Goal: Information Seeking & Learning: Understand process/instructions

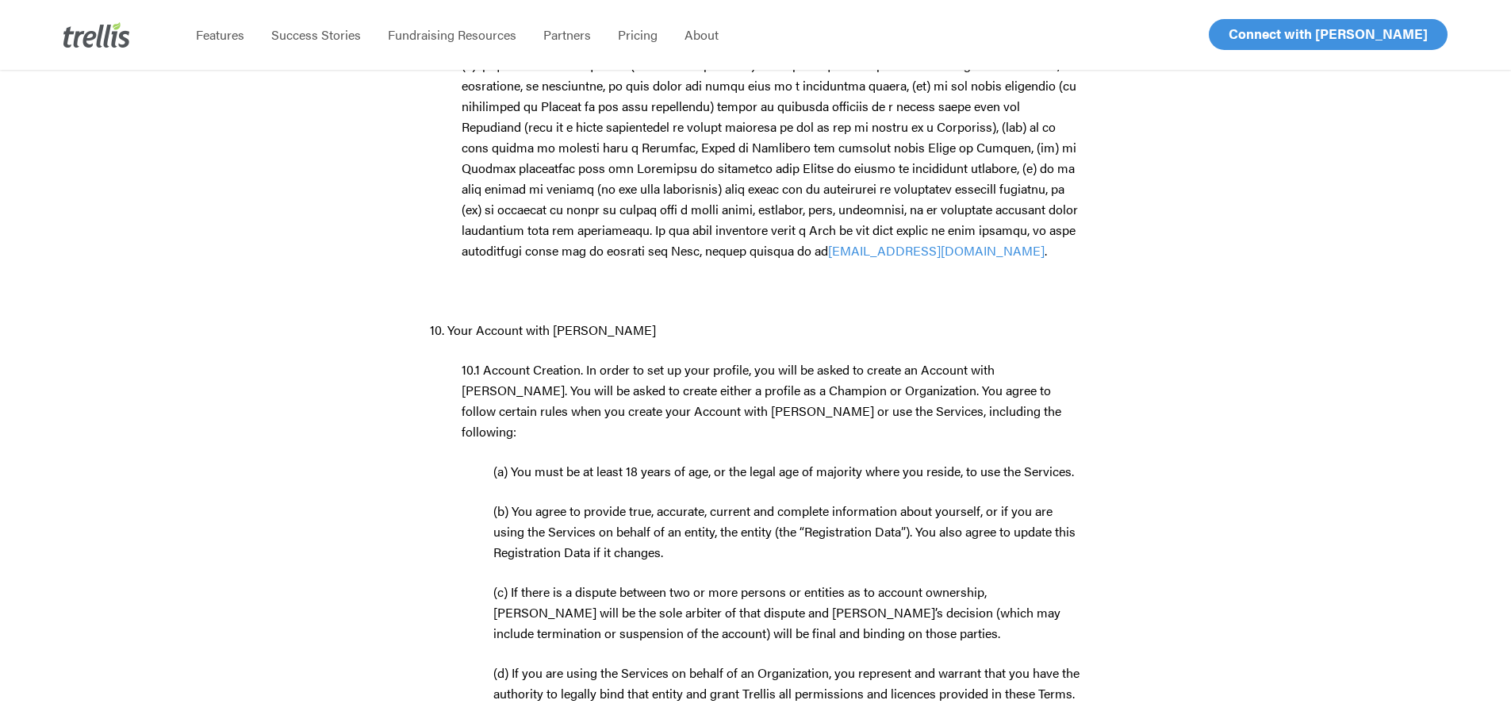
scroll to position [8331, 0]
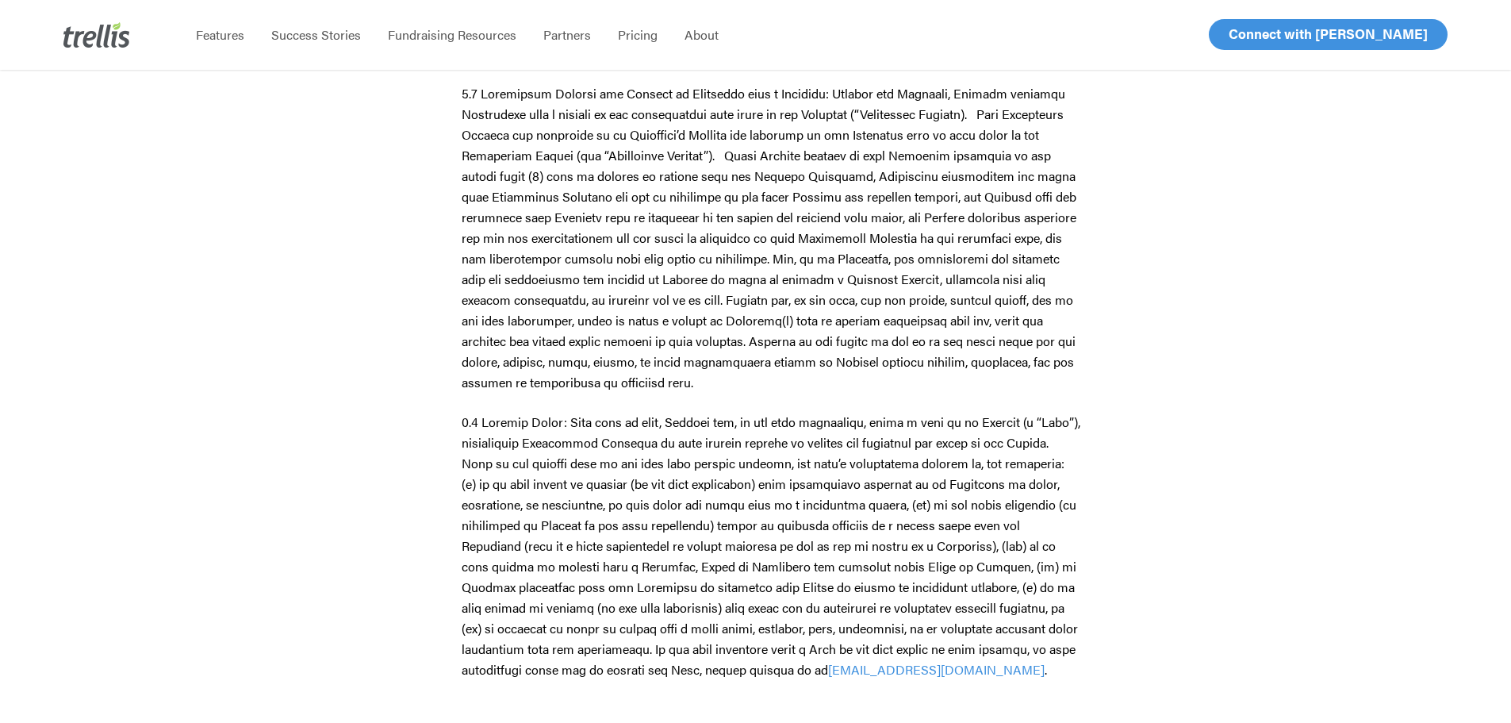
click at [622, 413] on span at bounding box center [771, 546] width 619 height 266
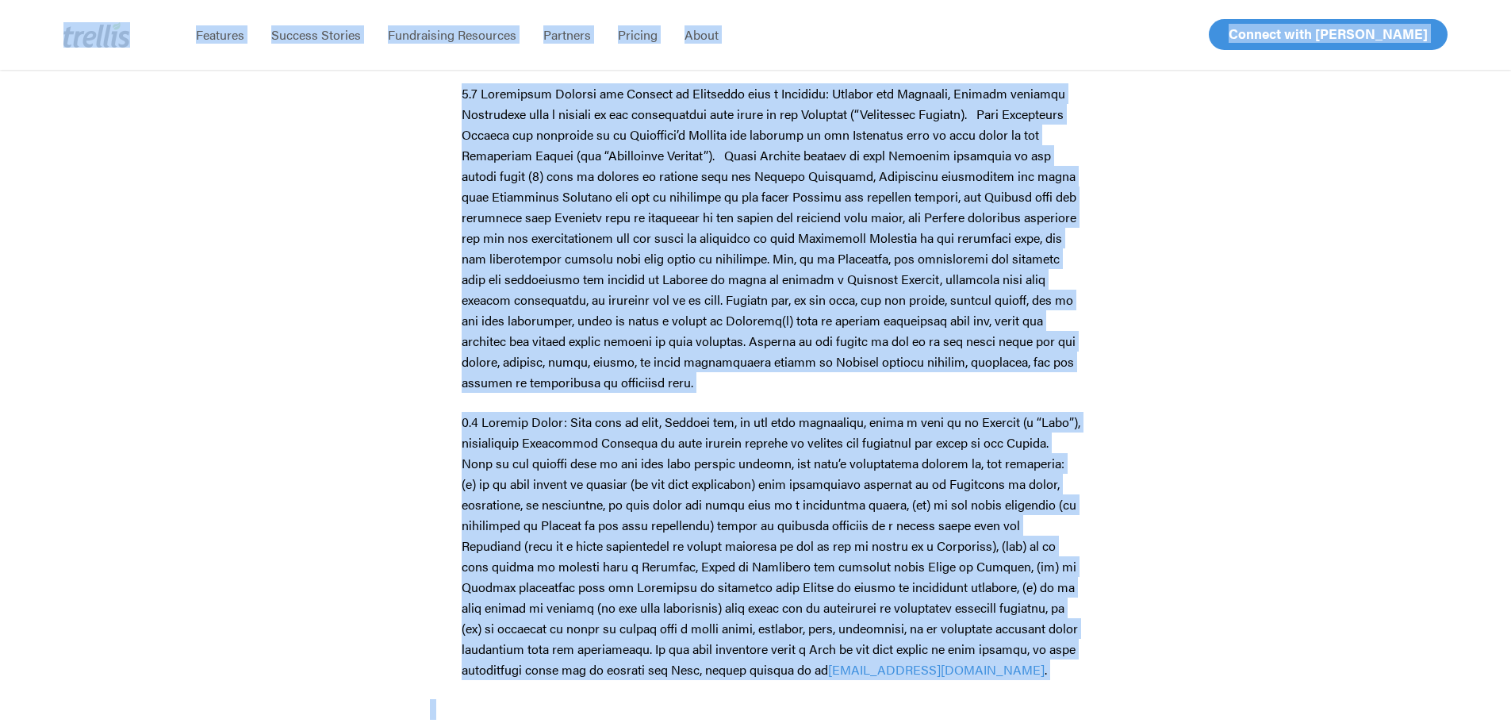
click at [533, 116] on span at bounding box center [769, 237] width 615 height 307
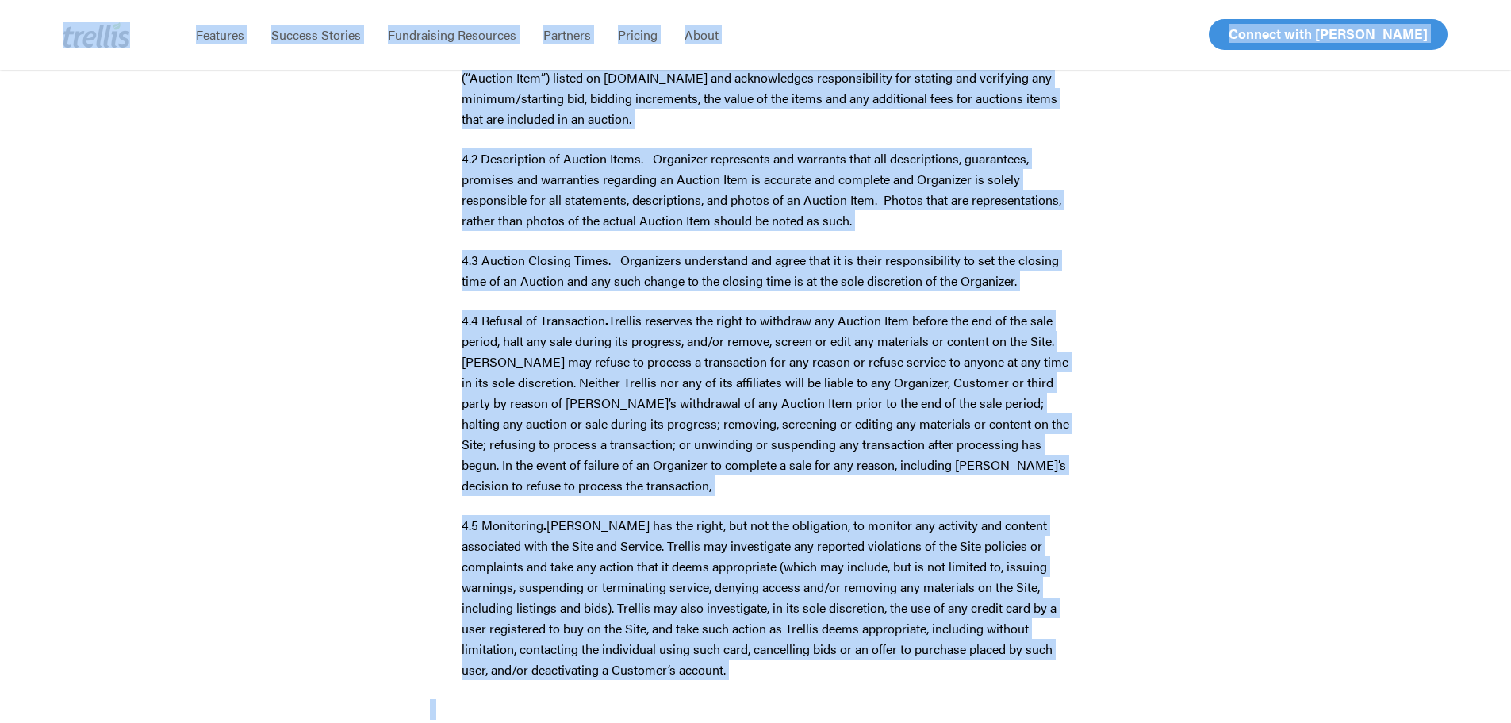
click at [638, 311] on span "Trellis reserves the right to withdraw any Auction Item before the end of the s…" at bounding box center [766, 402] width 608 height 183
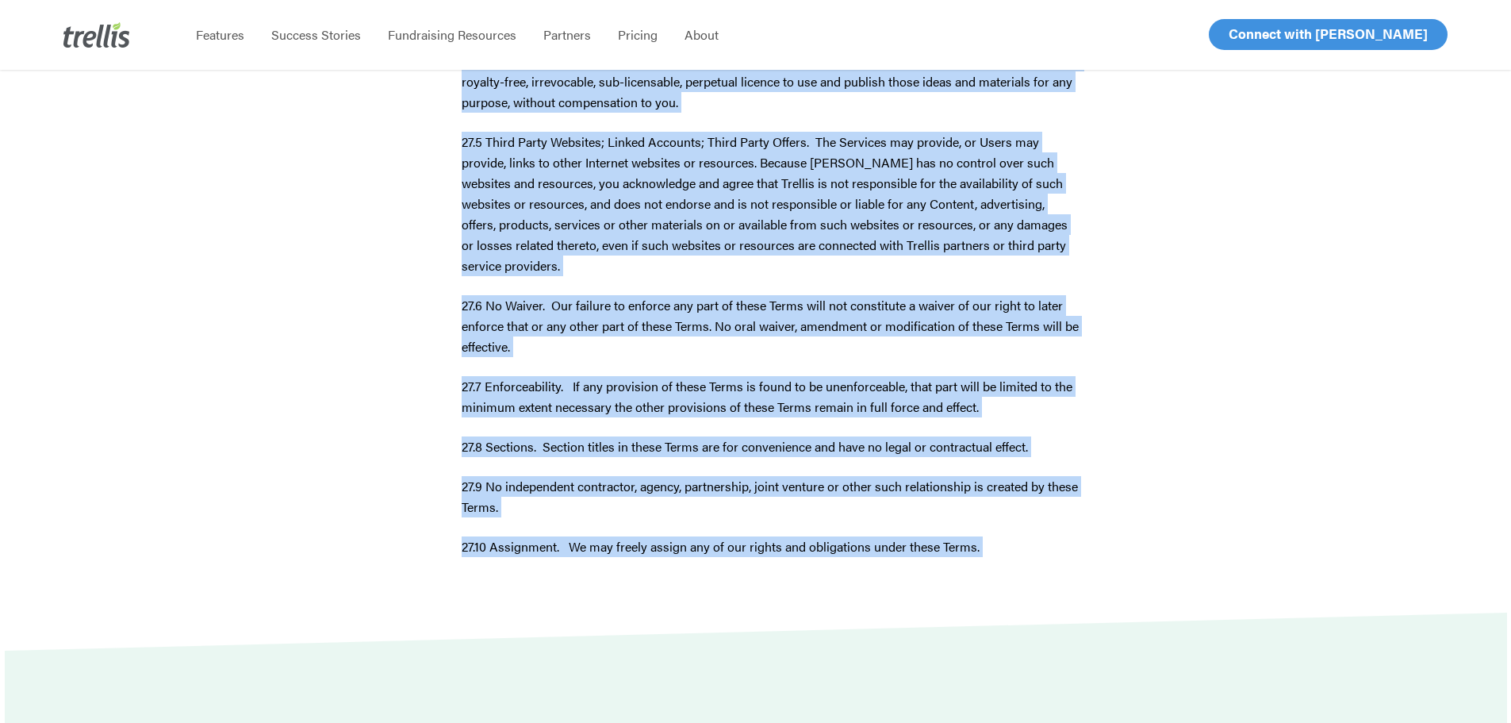
scroll to position [35520, 0]
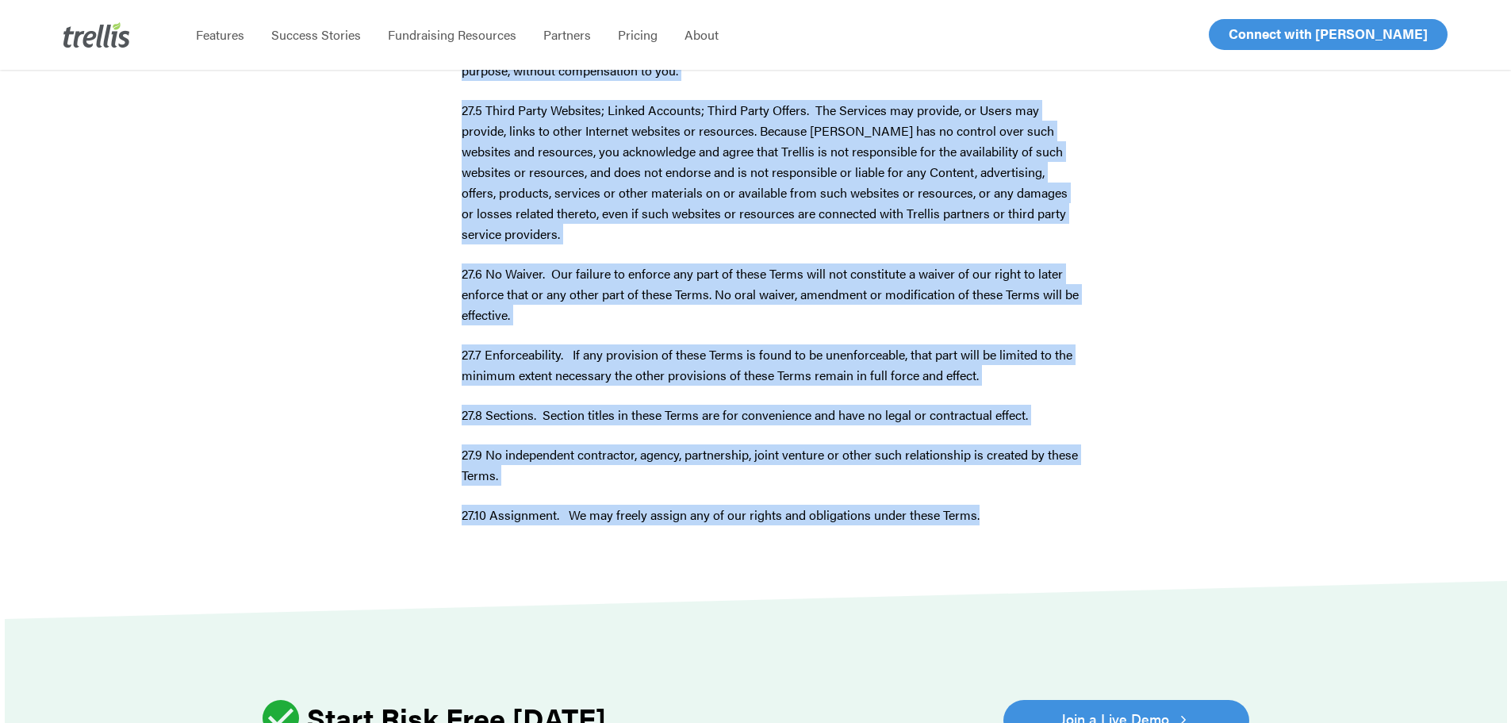
drag, startPoint x: 429, startPoint y: 177, endPoint x: 1038, endPoint y: 85, distance: 615.5
copy div "Lorem & Ipsumdolor Sitamet co Adipisc.eli! Se doei te incidid utlaboreetd mag a…"
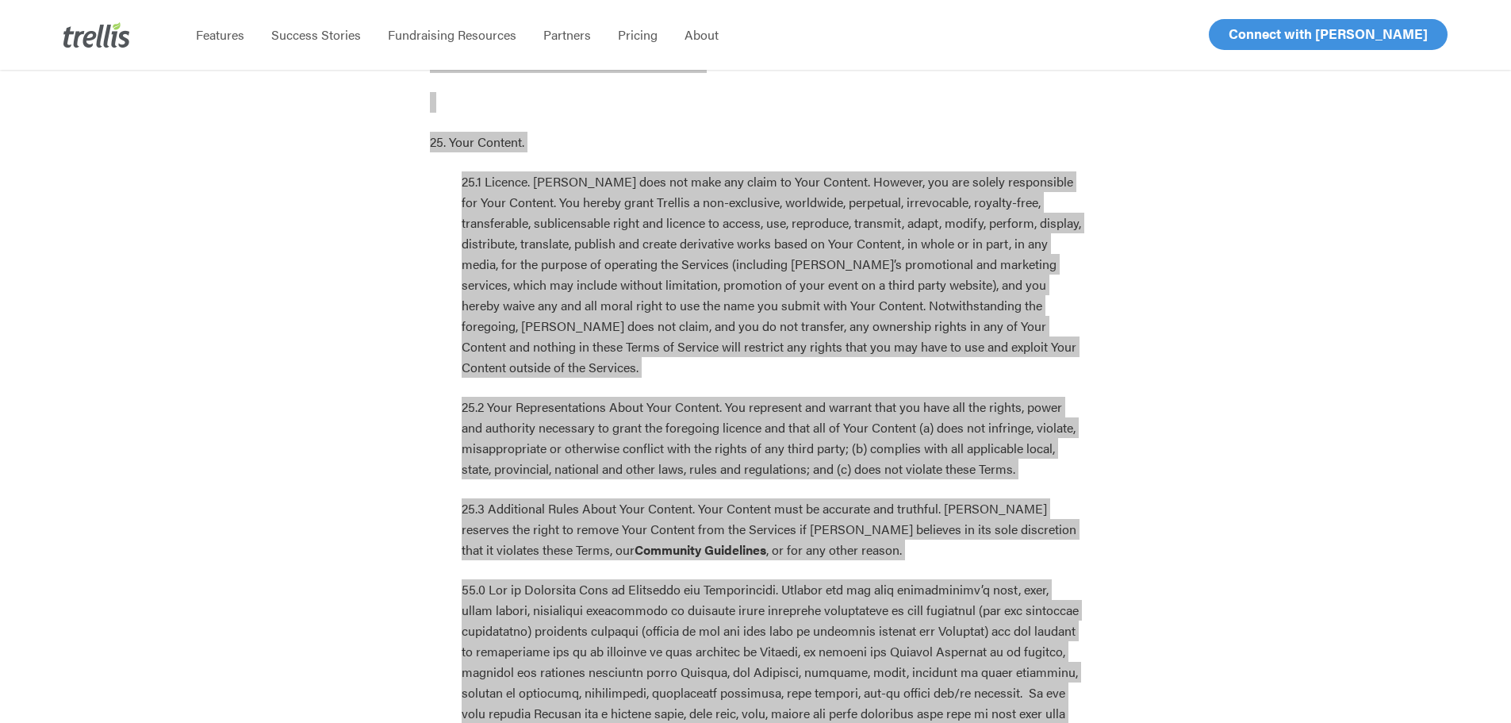
scroll to position [33299, 0]
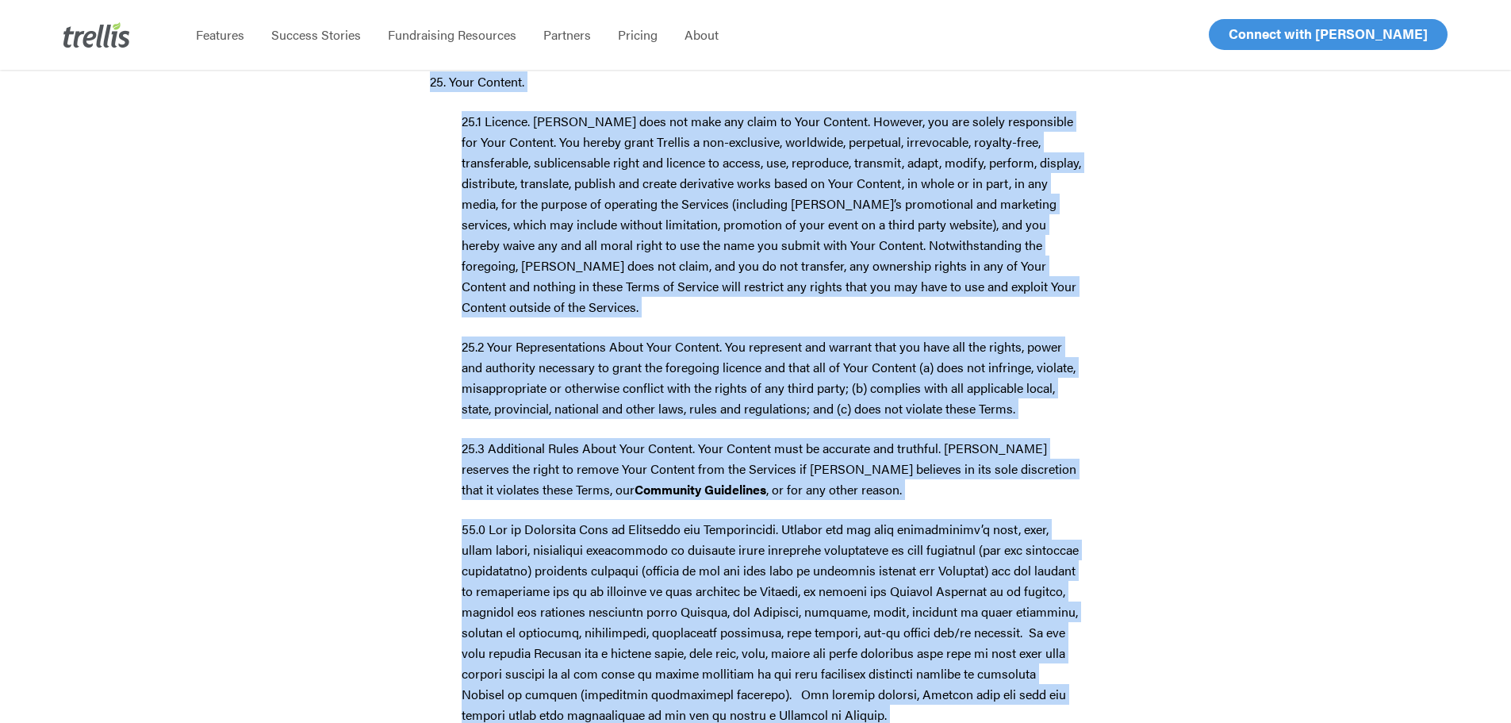
drag, startPoint x: 1346, startPoint y: 483, endPoint x: 1331, endPoint y: 484, distance: 14.3
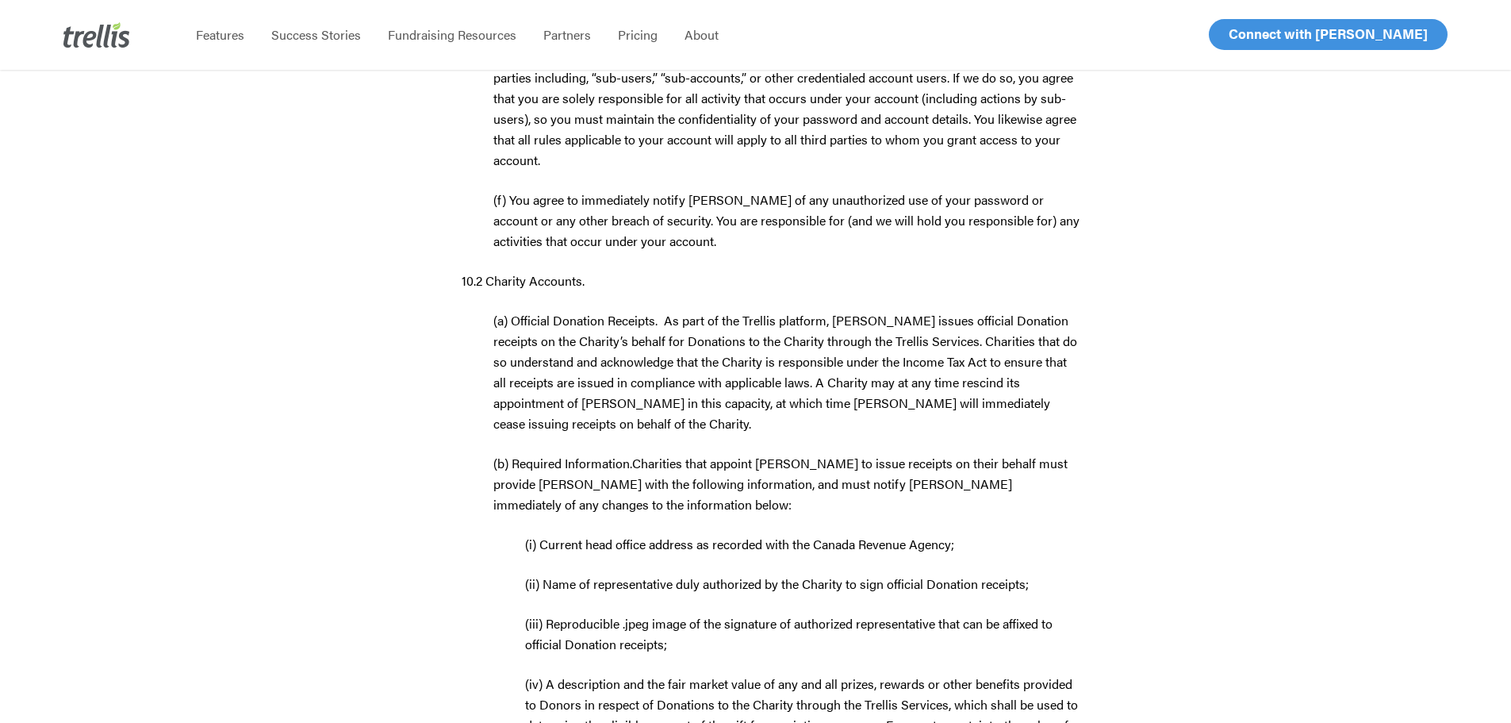
scroll to position [9413, 0]
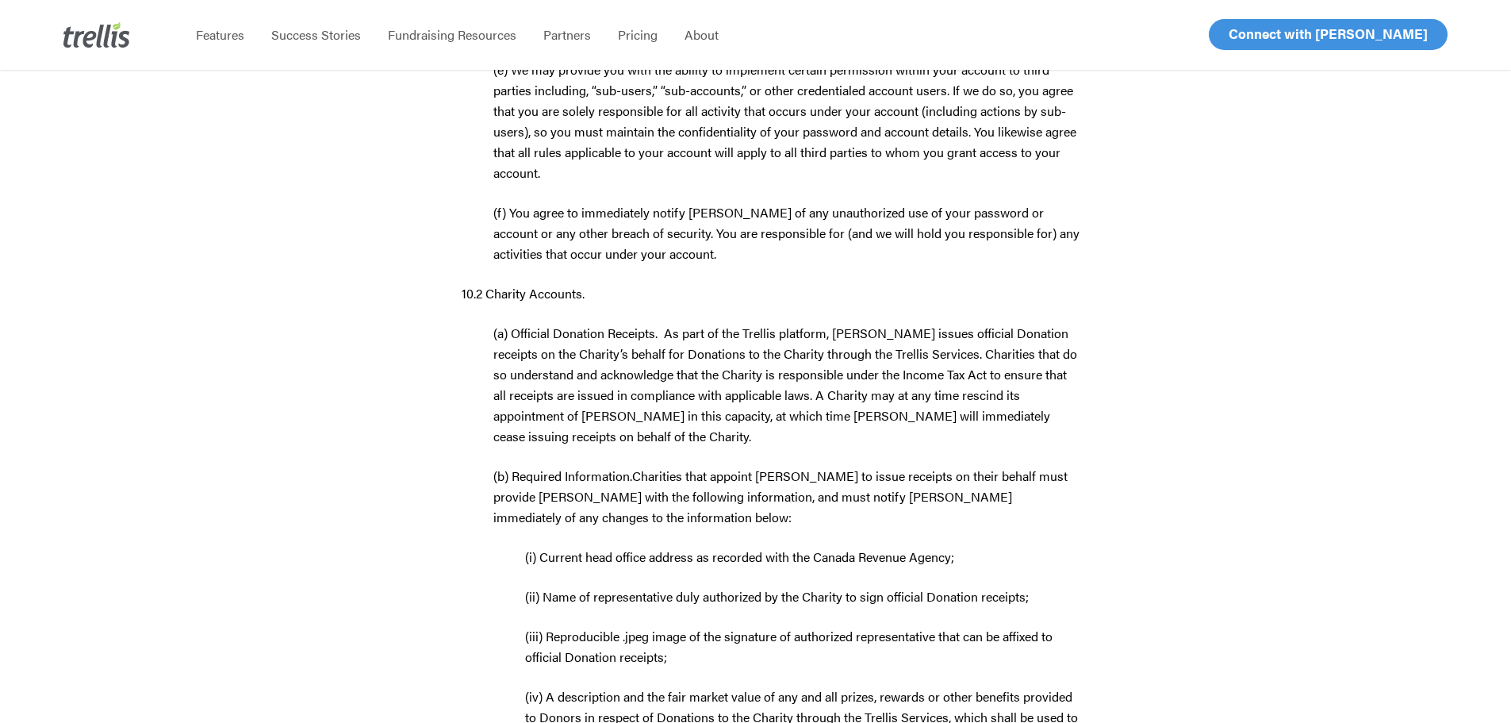
drag, startPoint x: 1257, startPoint y: 415, endPoint x: 1246, endPoint y: 420, distance: 12.1
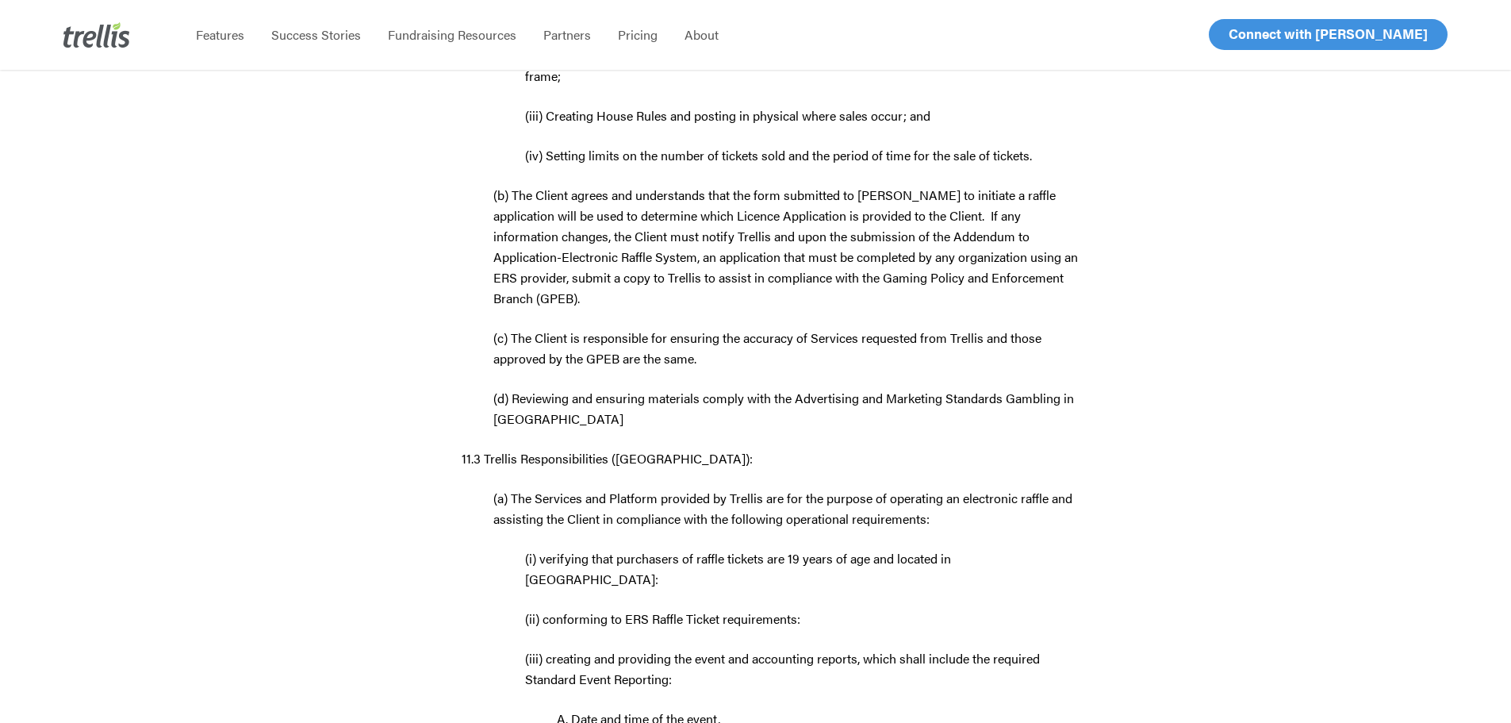
scroll to position [11793, 0]
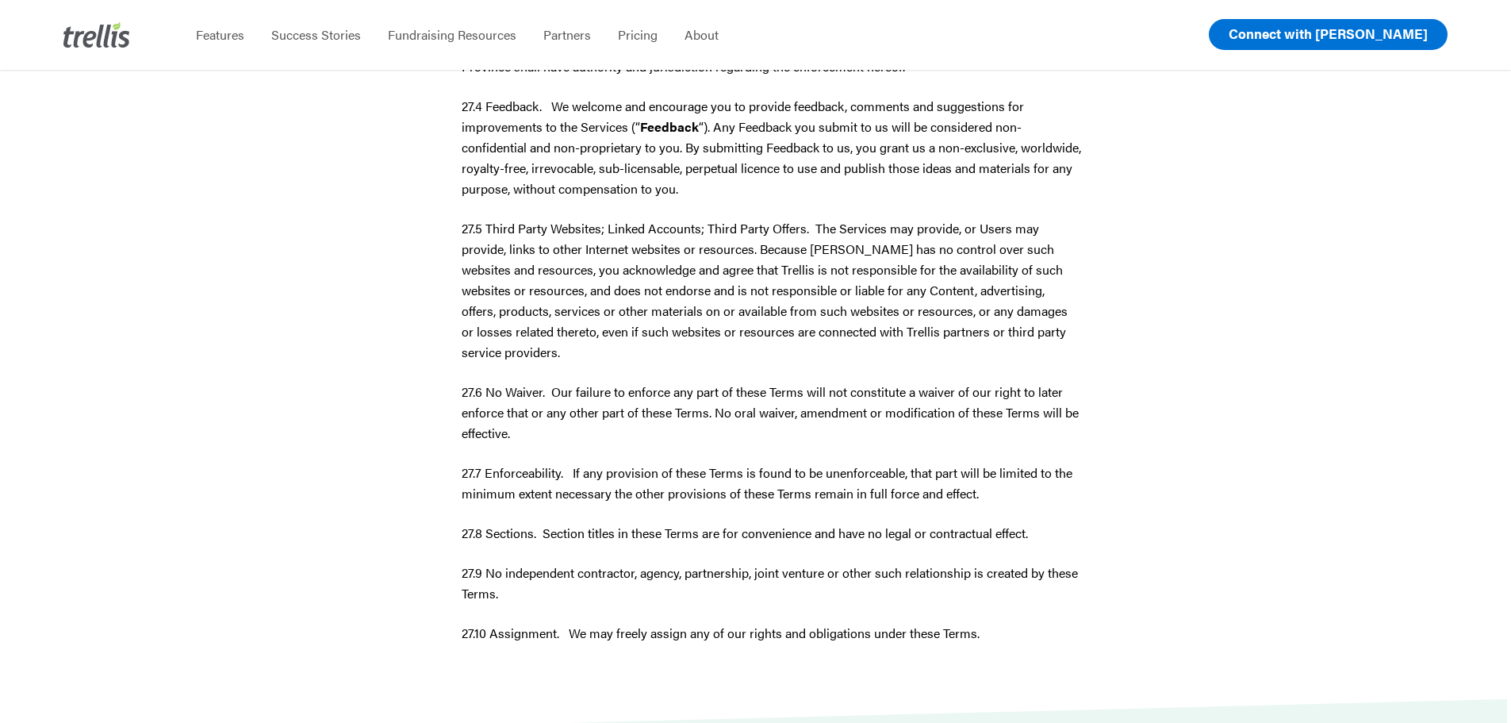
scroll to position [20845, 0]
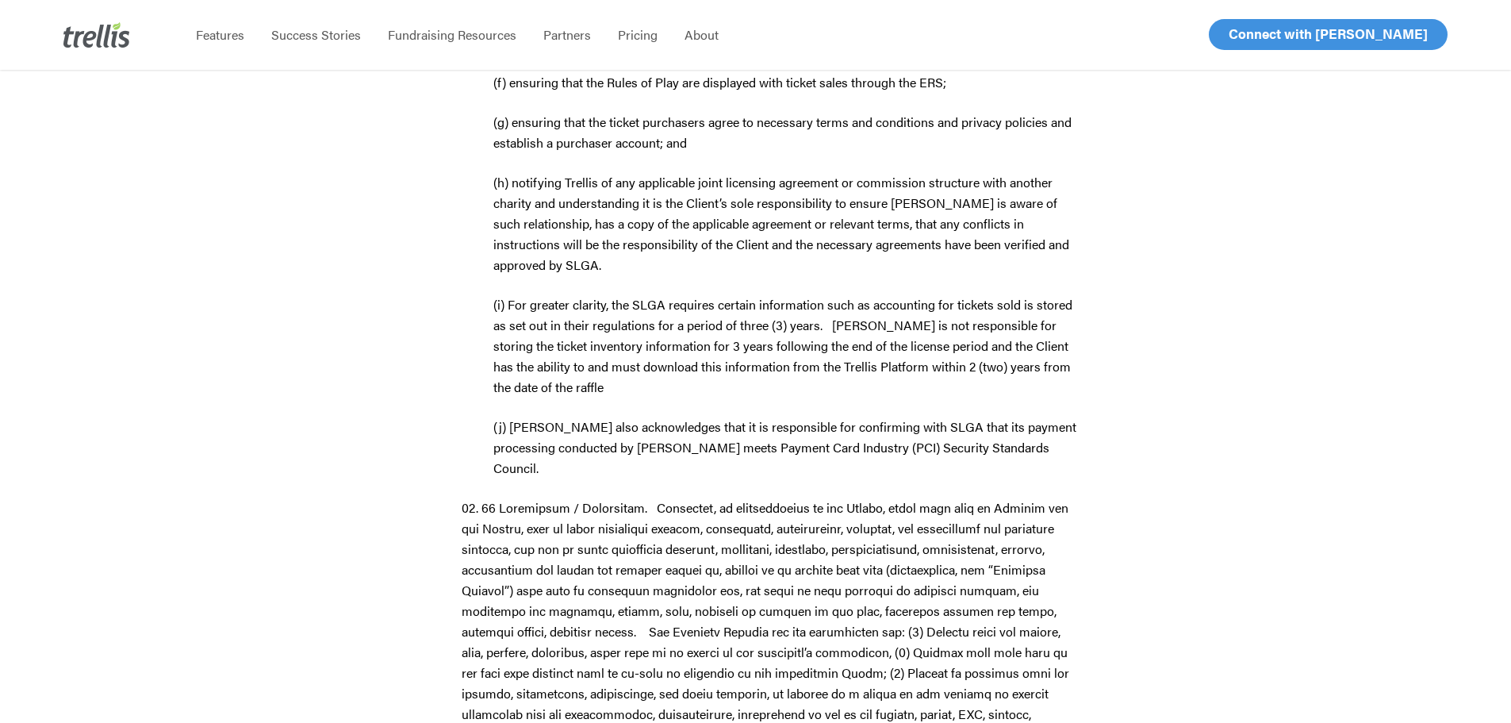
scroll to position [25832, 0]
